Goal: Task Accomplishment & Management: Use online tool/utility

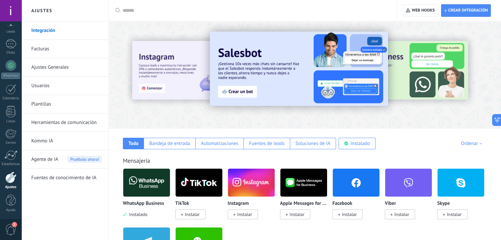
click at [8, 228] on span "2" at bounding box center [10, 230] width 11 height 12
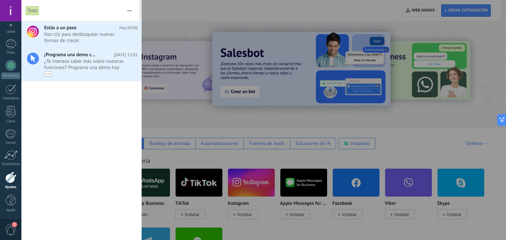
click at [179, 115] on div at bounding box center [253, 120] width 506 height 240
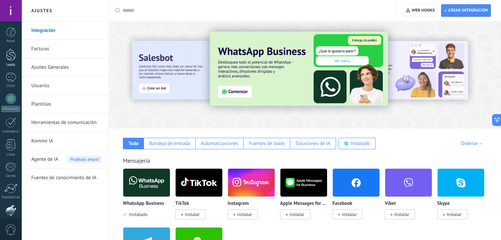
click at [8, 59] on div at bounding box center [11, 55] width 10 height 12
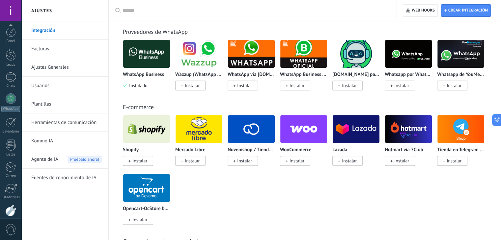
scroll to position [33, 0]
click at [167, 11] on input "text" at bounding box center [255, 10] width 265 height 7
click at [267, 214] on div "Shopify Instalar Mercado Libre Instalar Nuvemshop / Tiendanube Instalar WooComm…" at bounding box center [308, 174] width 371 height 118
click at [214, 21] on div "Proveedores de WhatsApp WhatsApp Business Instalado Wazzup (WhatsApp & Instagra…" at bounding box center [304, 52] width 379 height 75
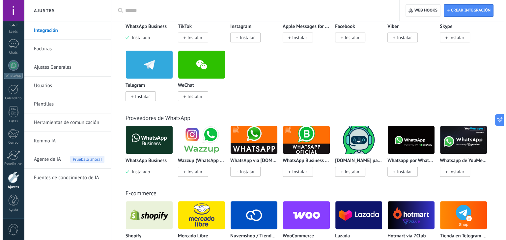
scroll to position [231, 0]
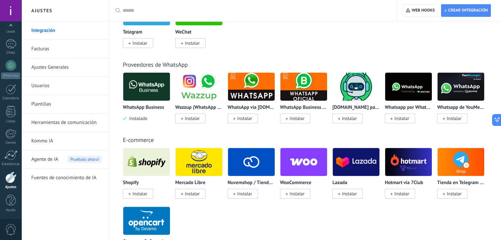
click at [145, 74] on img at bounding box center [146, 87] width 47 height 32
click at [146, 127] on div "E-commerce Shopify Instalar Mercado Libre Instalar Nuvemshop / Tiendanube Insta…" at bounding box center [304, 190] width 379 height 134
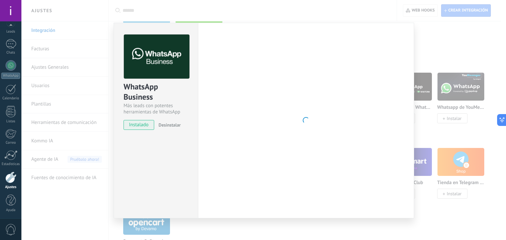
click at [146, 123] on span "instalado" at bounding box center [139, 125] width 30 height 10
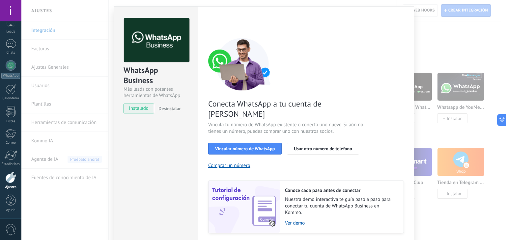
scroll to position [28, 0]
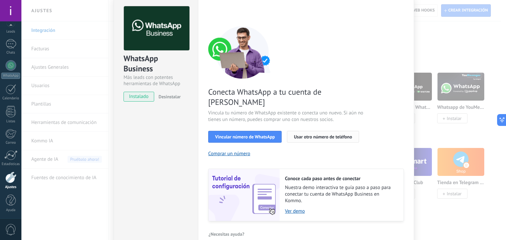
click at [320, 131] on button "Usar otro número de teléfono" at bounding box center [323, 137] width 72 height 12
click at [243, 151] on button "Comprar un número" at bounding box center [229, 154] width 42 height 6
click at [237, 151] on button "Comprar un número" at bounding box center [229, 154] width 42 height 6
click at [164, 145] on div "WhatsApp Business Más leads con potentes herramientas de WhatsApp instalado Des…" at bounding box center [156, 122] width 84 height 257
